Goal: Task Accomplishment & Management: Complete application form

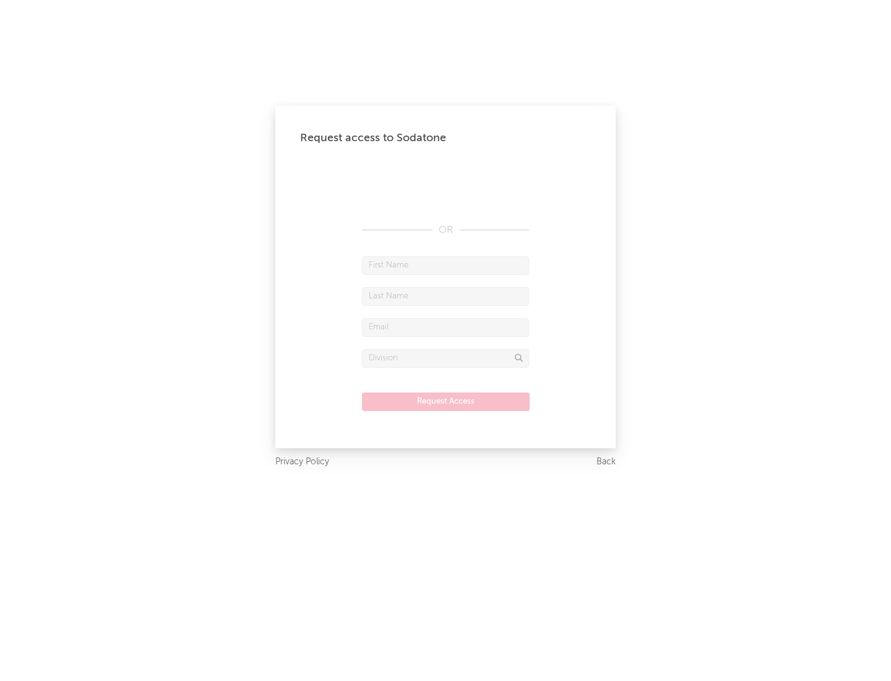
click at [446, 265] on input "text" at bounding box center [445, 265] width 167 height 19
type input "[PERSON_NAME]"
click at [446, 296] on input "text" at bounding box center [445, 296] width 167 height 19
type input "[PERSON_NAME]"
click at [446, 327] on input "text" at bounding box center [445, 327] width 167 height 19
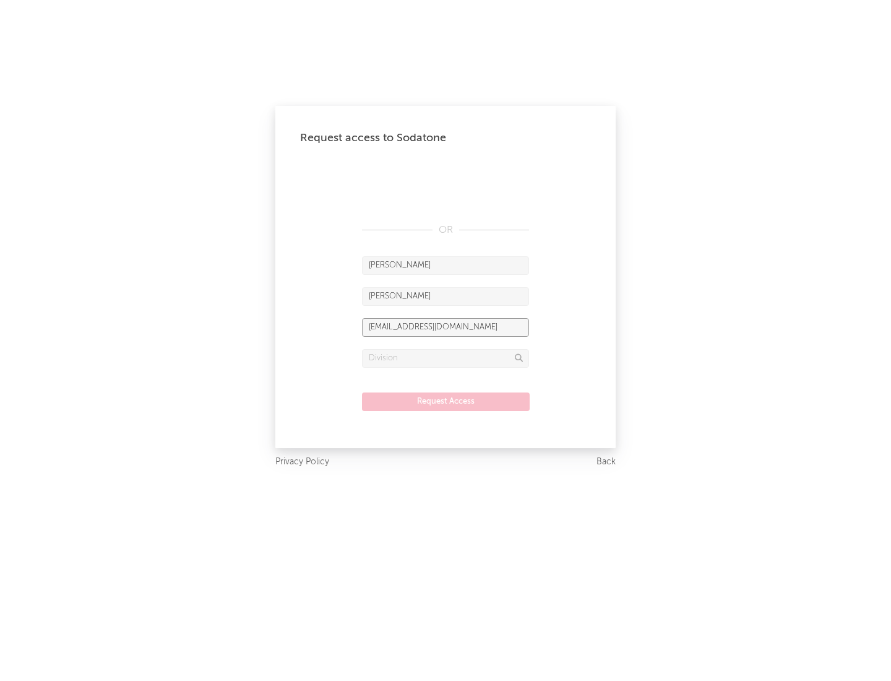
type input "[EMAIL_ADDRESS][DOMAIN_NAME]"
click at [446, 358] on input "text" at bounding box center [445, 358] width 167 height 19
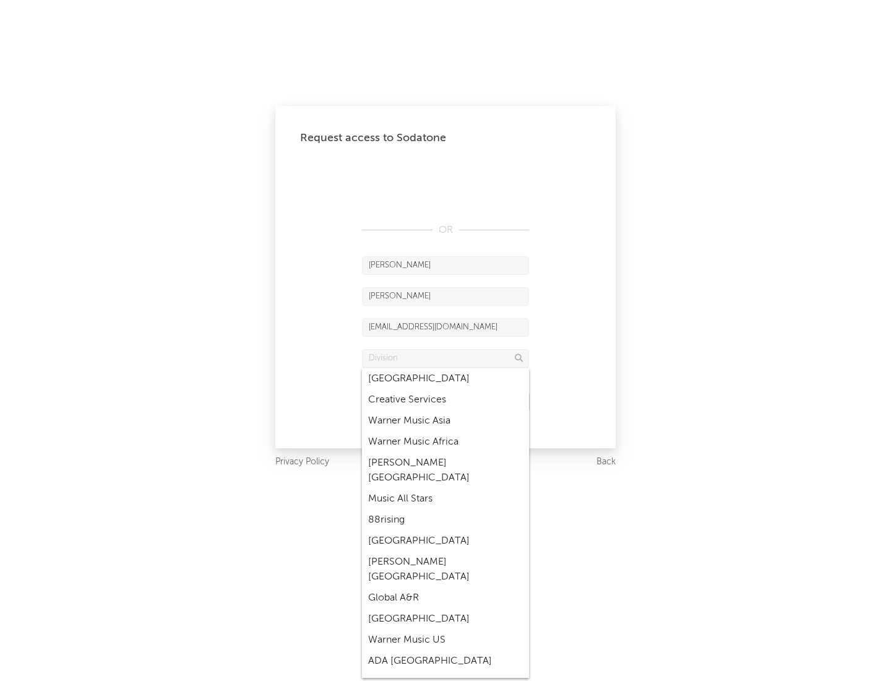
click at [446, 488] on div "Music All Stars" at bounding box center [445, 498] width 167 height 21
type input "Music All Stars"
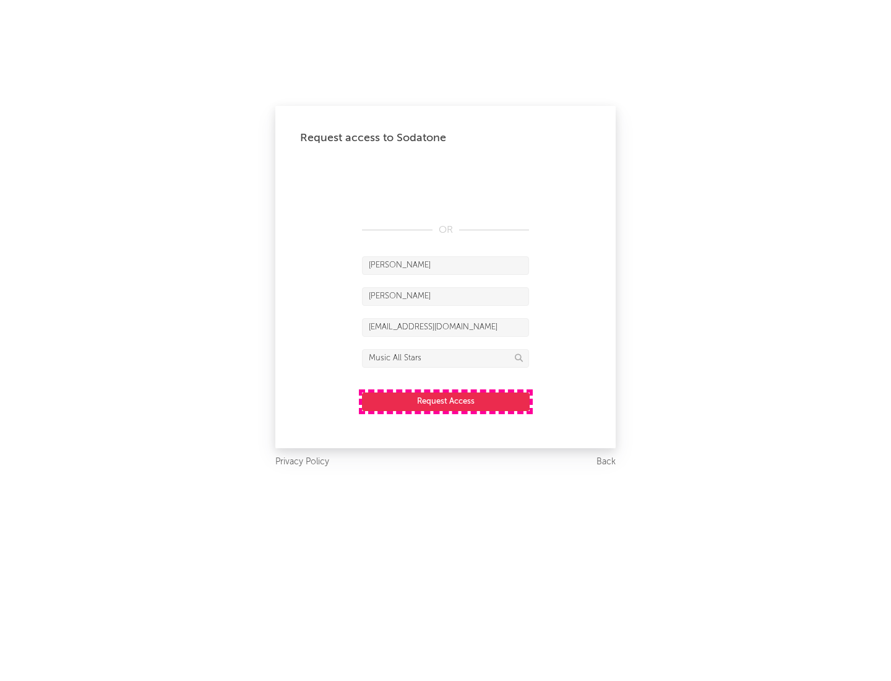
click at [446, 401] on button "Request Access" at bounding box center [446, 401] width 168 height 19
